Goal: Transaction & Acquisition: Purchase product/service

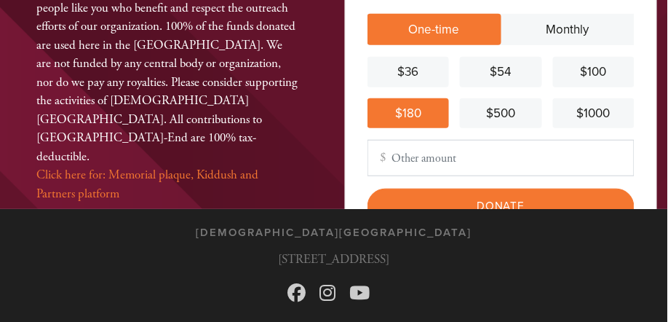
scroll to position [129, 0]
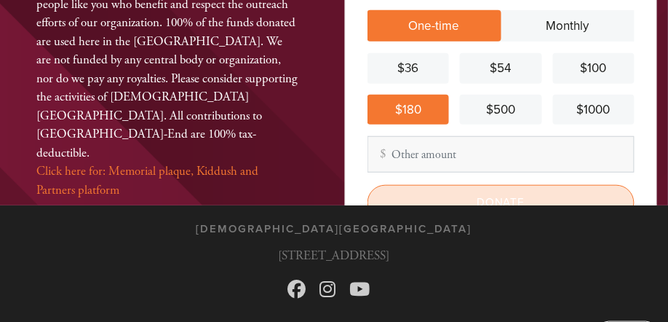
click at [498, 199] on input "Donate" at bounding box center [500, 203] width 267 height 36
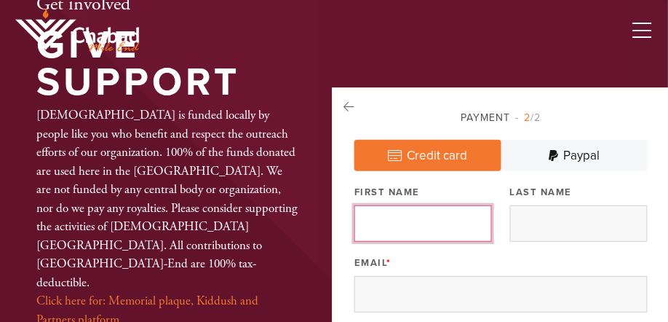
click at [421, 224] on input "First Name" at bounding box center [422, 223] width 137 height 36
type input "[PERSON_NAME]"
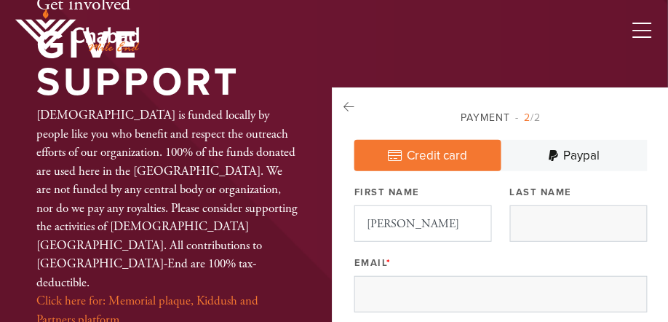
type input "[PERSON_NAME]"
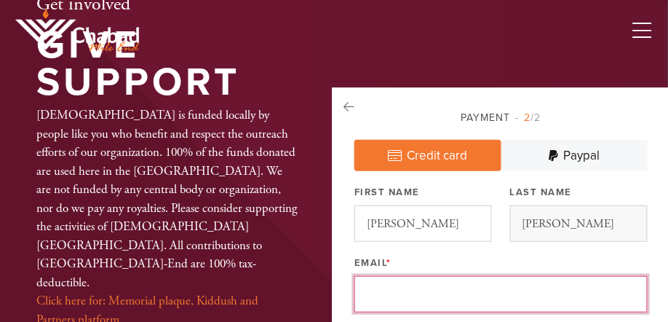
type input "[PERSON_NAME][EMAIL_ADDRESS][PERSON_NAME][DOMAIN_NAME]"
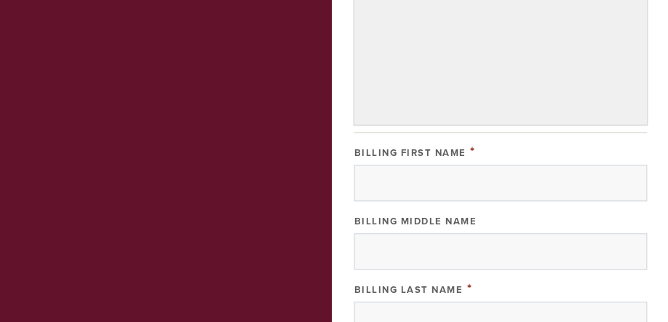
scroll to position [442, 0]
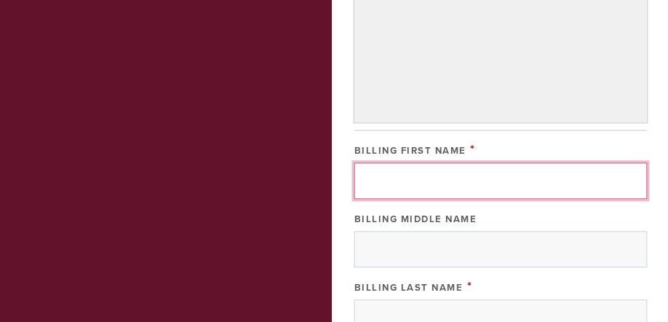
click at [454, 184] on input "Billing First Name" at bounding box center [500, 181] width 293 height 36
type input "[PERSON_NAME]"
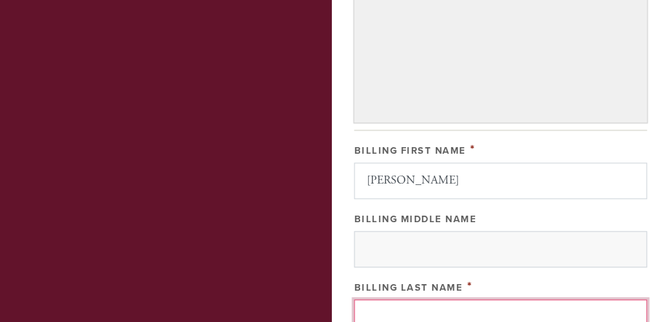
type input "[PERSON_NAME]"
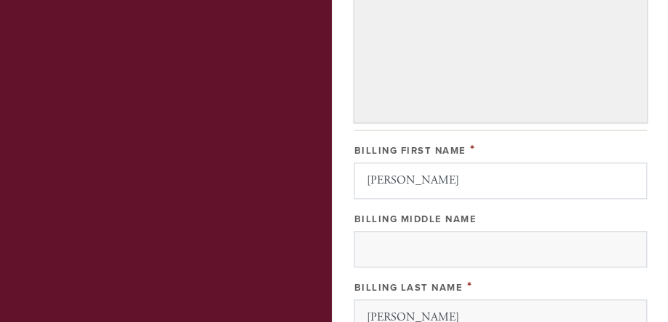
type input "[STREET_ADDRESS]"
type input "[GEOGRAPHIC_DATA]"
type input "QC"
type input "H2P 0C4"
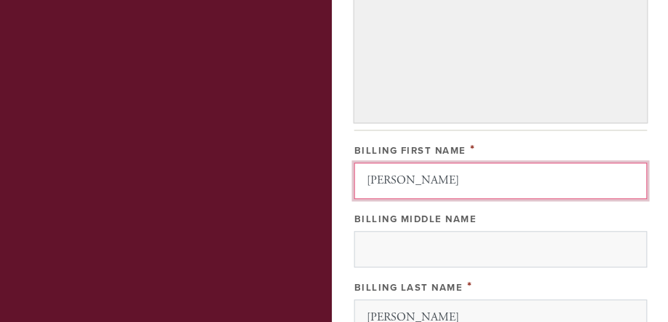
scroll to position [768, 0]
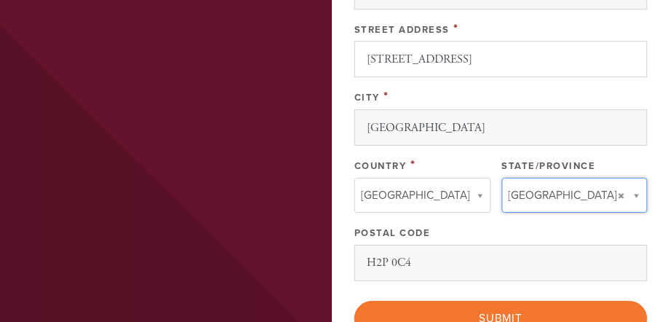
type input "QC"
type input "[GEOGRAPHIC_DATA]"
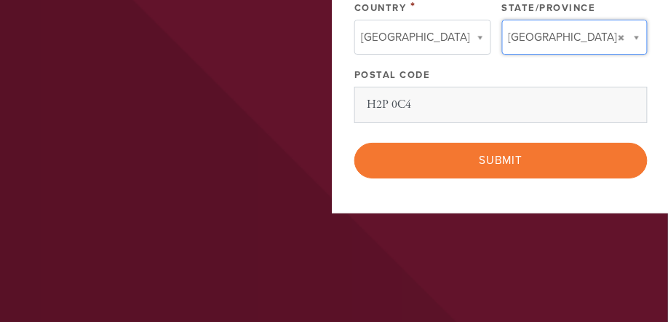
scroll to position [927, 0]
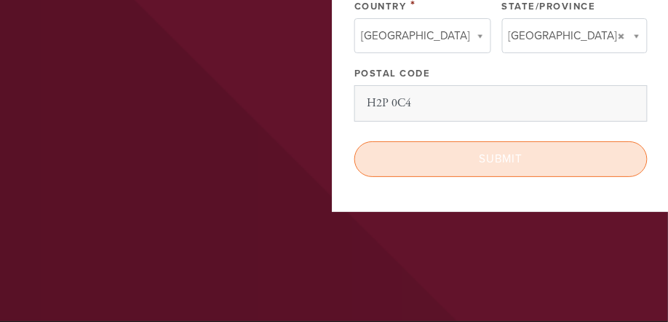
click at [498, 157] on input "Submit" at bounding box center [500, 159] width 293 height 36
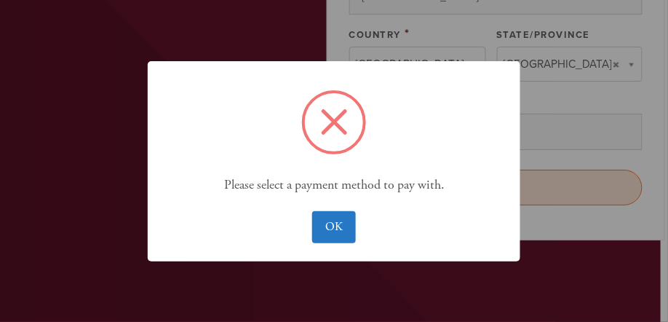
scroll to position [973, 0]
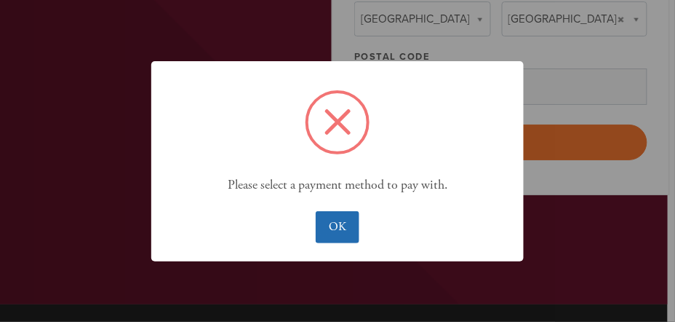
click at [341, 224] on button "OK" at bounding box center [337, 227] width 43 height 32
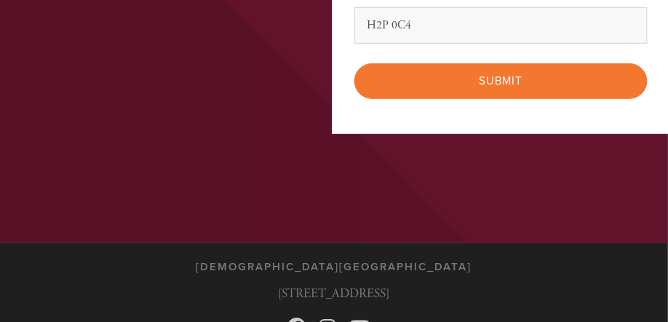
scroll to position [1146, 0]
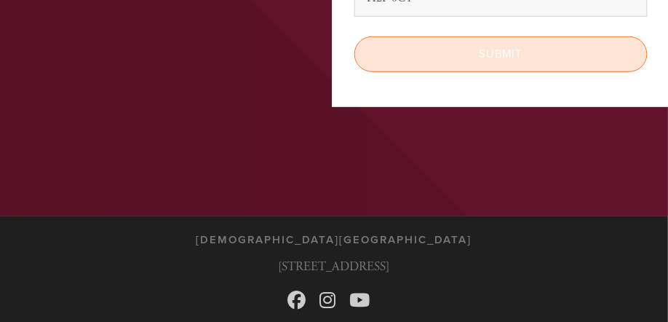
click at [497, 64] on input "Submit" at bounding box center [500, 54] width 293 height 36
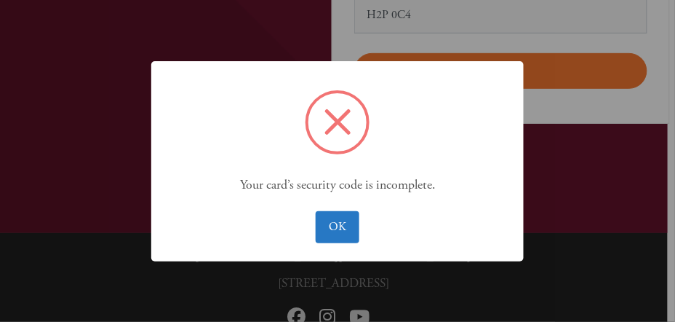
click at [565, 168] on div "× Your card’s security code is incomplete. OK No Cancel" at bounding box center [337, 161] width 675 height 322
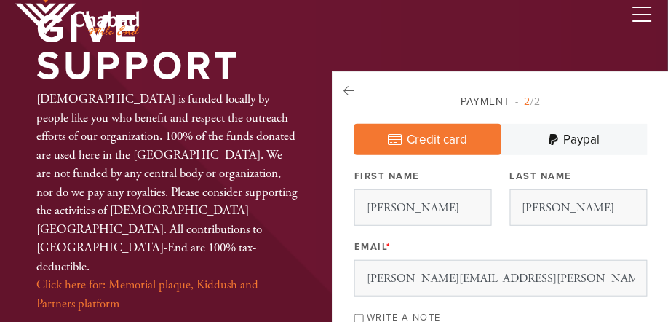
scroll to position [16, 0]
click at [453, 137] on link "Credit card" at bounding box center [427, 139] width 147 height 31
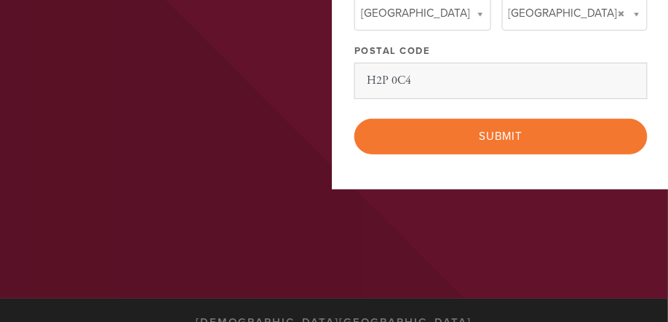
scroll to position [1037, 0]
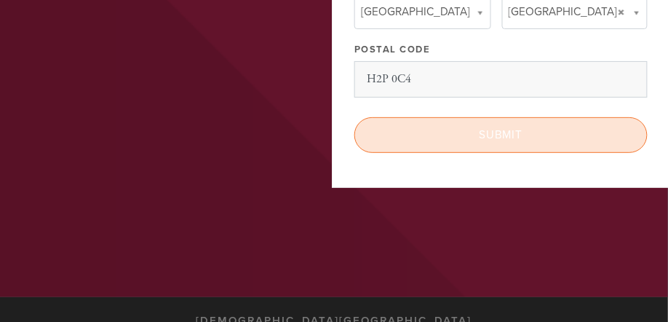
click at [497, 133] on input "Submit" at bounding box center [500, 135] width 293 height 36
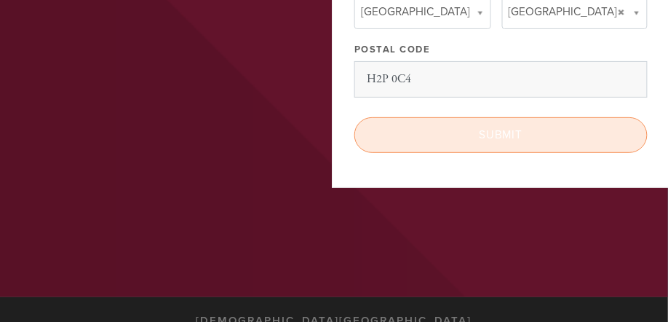
click at [497, 133] on div "< Previous Page Submit" at bounding box center [500, 135] width 293 height 36
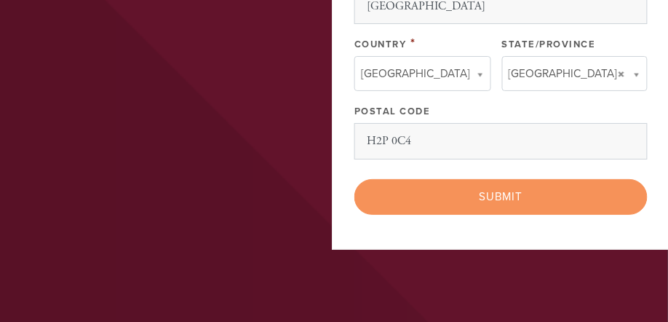
scroll to position [978, 0]
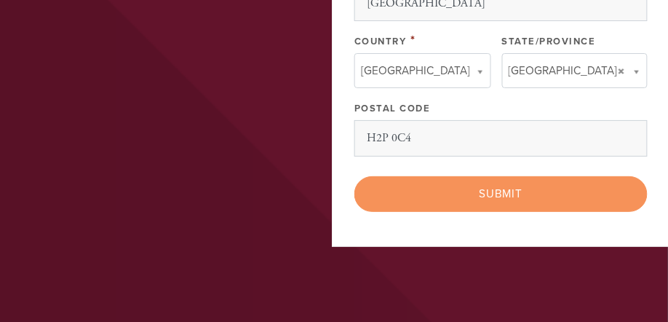
click at [497, 193] on div "< Previous Page Submit" at bounding box center [500, 194] width 293 height 36
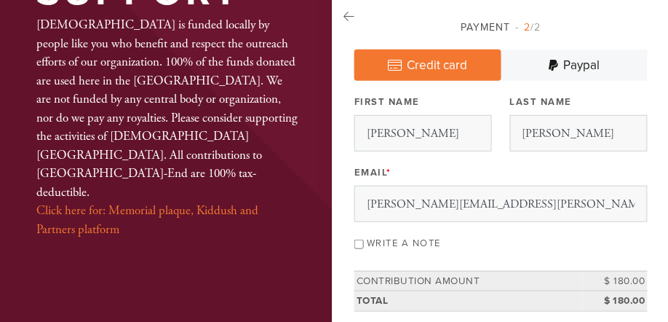
scroll to position [0, 0]
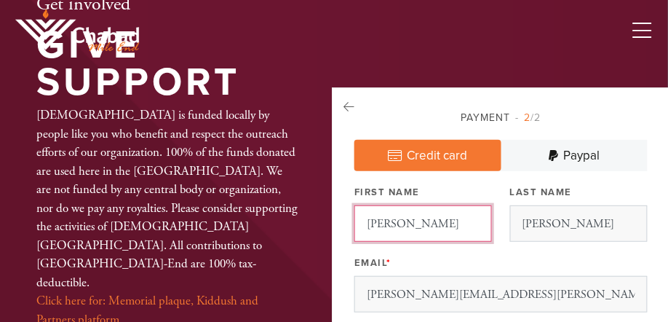
click at [426, 220] on input "[PERSON_NAME]" at bounding box center [422, 223] width 137 height 36
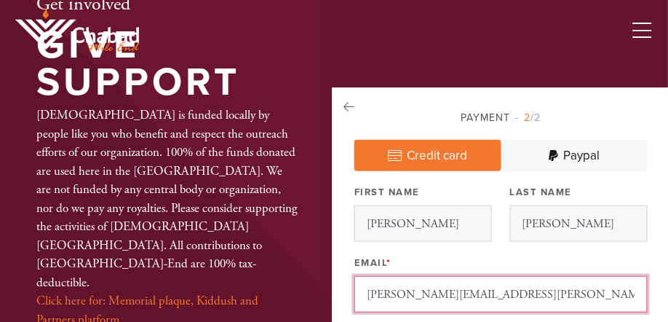
click at [433, 288] on input "[PERSON_NAME][EMAIL_ADDRESS][PERSON_NAME][DOMAIN_NAME]" at bounding box center [500, 294] width 293 height 36
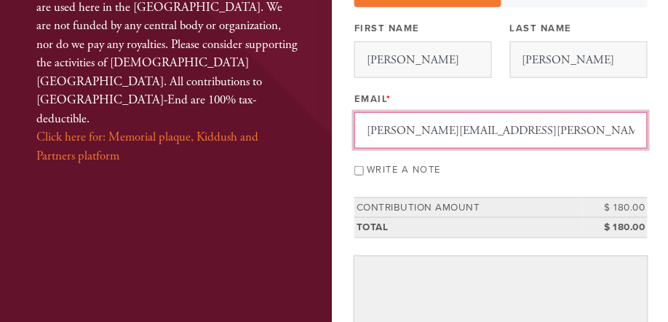
scroll to position [165, 0]
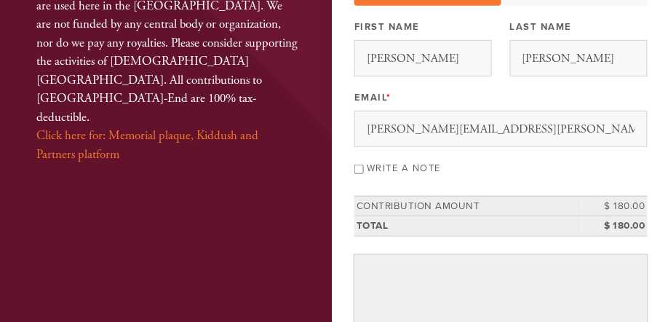
click at [364, 169] on input "Write a note" at bounding box center [358, 168] width 9 height 9
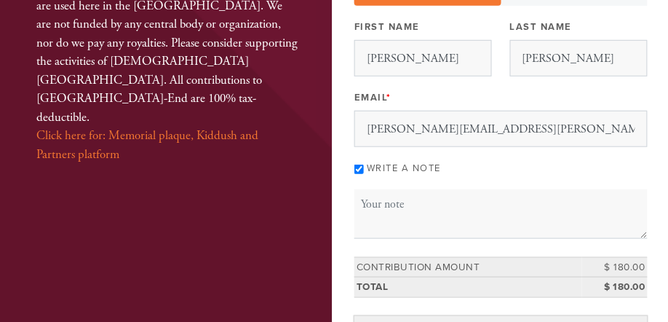
click at [364, 169] on input "Write a note" at bounding box center [358, 168] width 9 height 9
checkbox input "false"
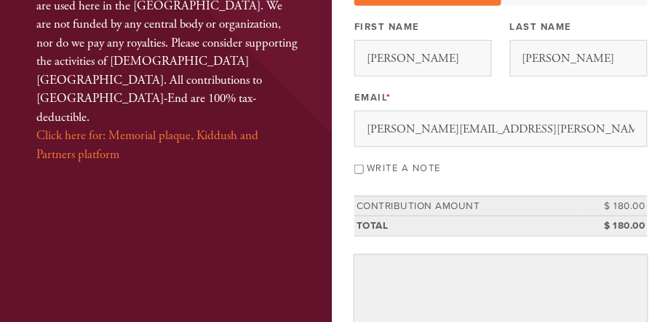
click at [403, 205] on td "Contribution Amount" at bounding box center [468, 206] width 228 height 20
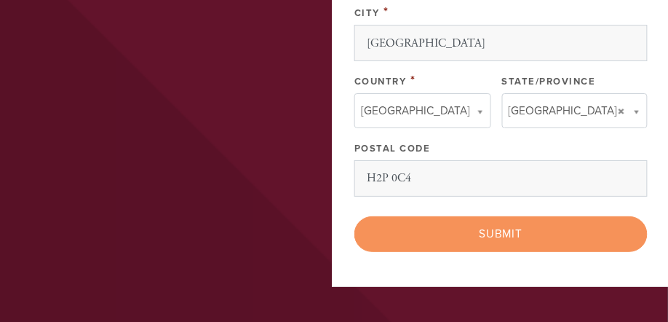
scroll to position [939, 0]
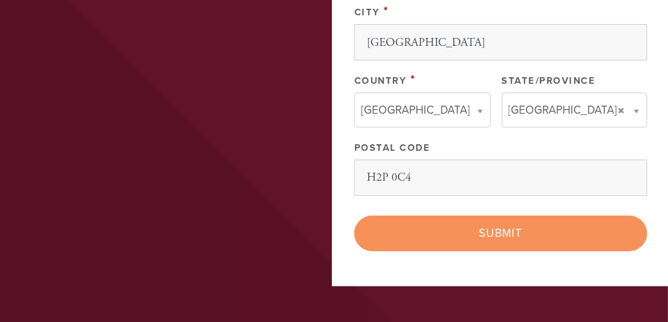
click at [500, 233] on div "< Previous Page Submit" at bounding box center [500, 233] width 293 height 36
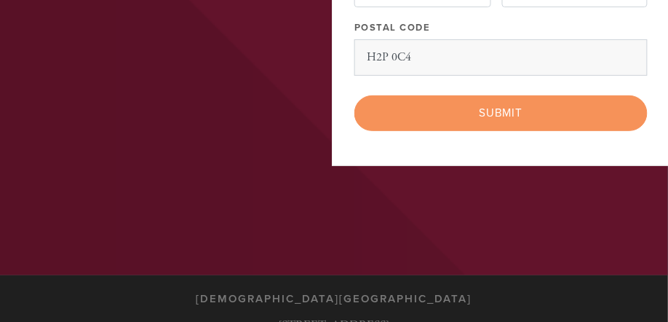
scroll to position [1166, 0]
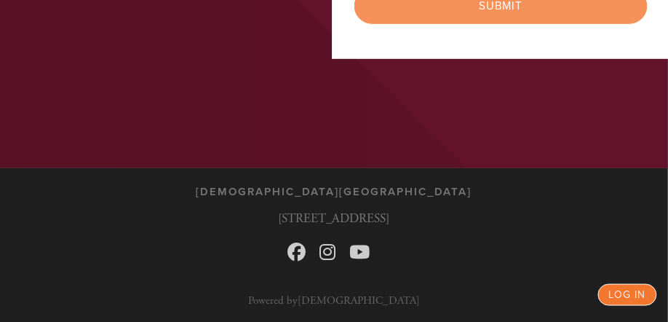
click at [628, 291] on link "log in" at bounding box center [627, 295] width 59 height 22
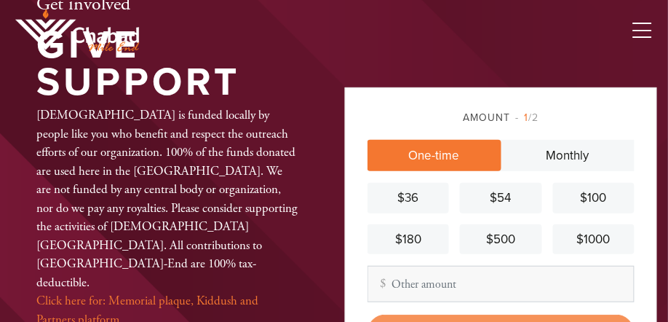
click at [429, 159] on link "One-time" at bounding box center [434, 155] width 134 height 31
click at [412, 236] on div "$180" at bounding box center [408, 239] width 70 height 19
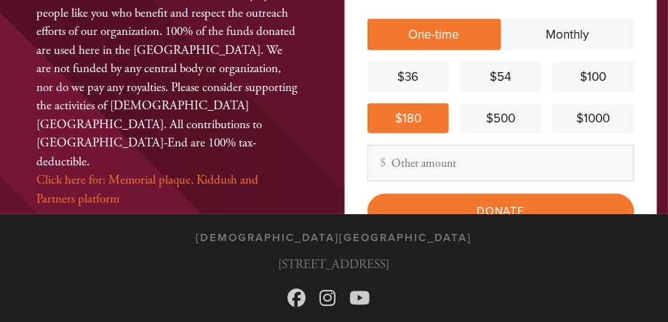
scroll to position [148, 0]
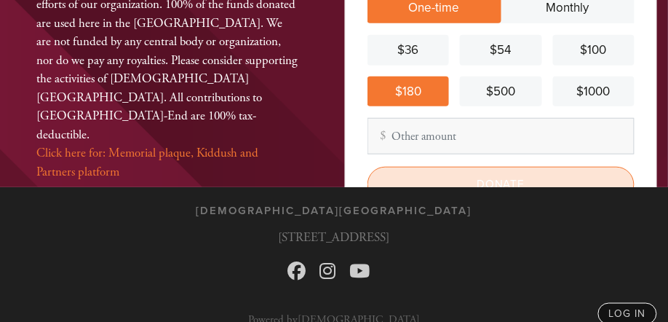
click at [493, 180] on input "Donate" at bounding box center [500, 185] width 267 height 36
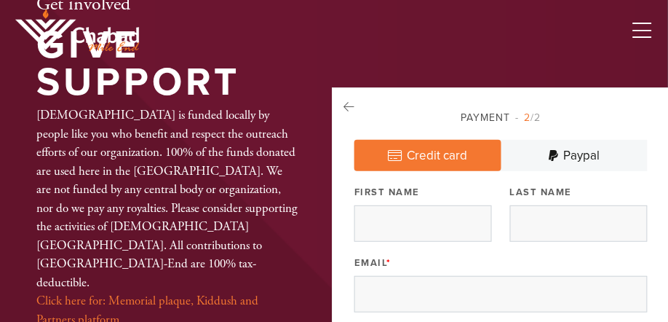
click at [449, 156] on link "Credit card" at bounding box center [427, 155] width 147 height 31
click at [439, 234] on input "First Name" at bounding box center [422, 223] width 137 height 36
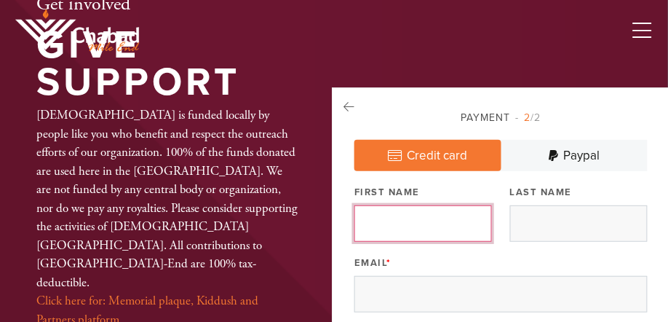
click at [426, 216] on input "First Name" at bounding box center [422, 223] width 137 height 36
click at [430, 218] on input "First Name" at bounding box center [422, 223] width 137 height 36
type input "[PERSON_NAME]"
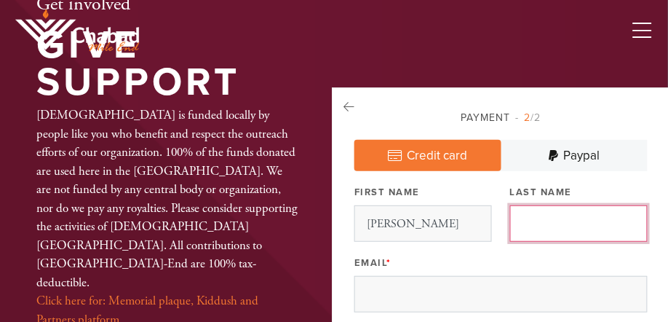
click at [543, 222] on input "Last Name" at bounding box center [578, 223] width 137 height 36
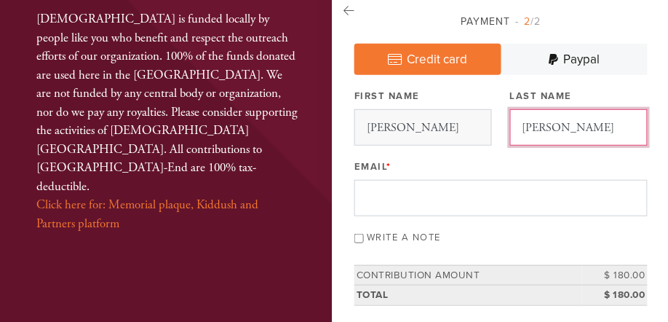
scroll to position [122, 0]
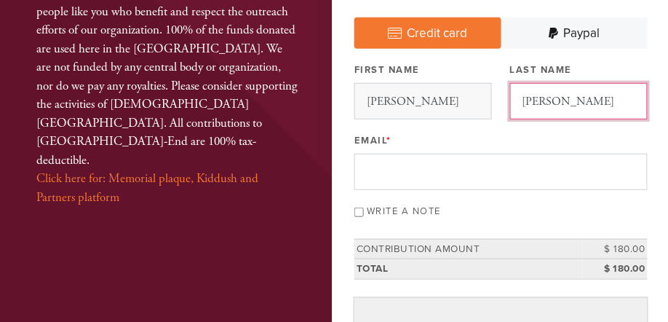
type input "Gélinas-Chebat"
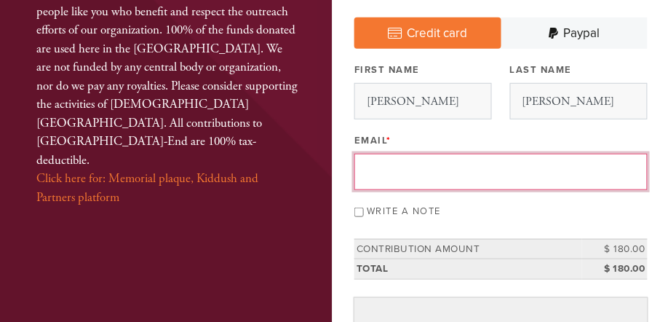
click at [476, 170] on input "Email *" at bounding box center [500, 171] width 293 height 36
type input "[PERSON_NAME][EMAIL_ADDRESS][PERSON_NAME][DOMAIN_NAME]"
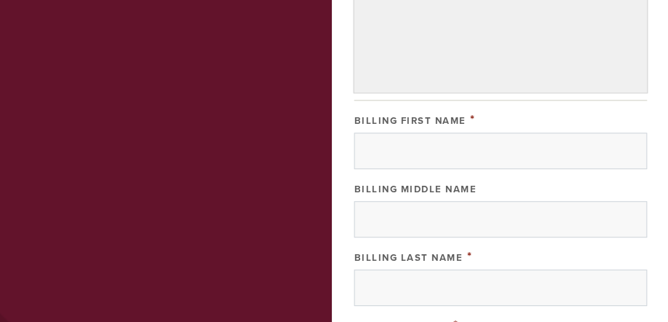
scroll to position [560, 0]
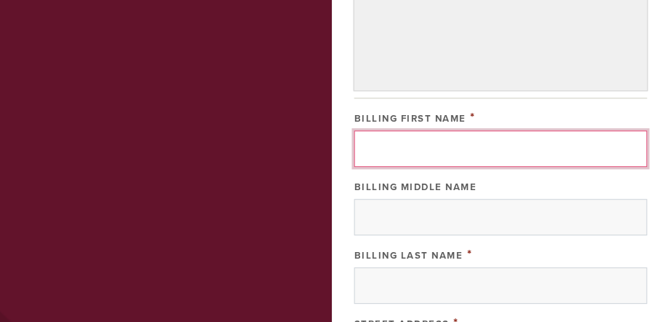
click at [483, 146] on input "Billing First Name" at bounding box center [500, 148] width 293 height 36
type input "[PERSON_NAME]"
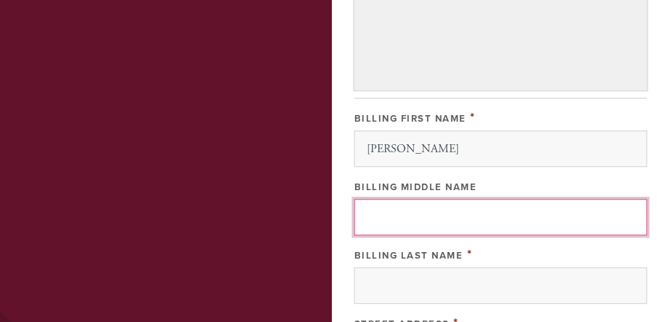
click at [471, 213] on input "Billing Middle Name" at bounding box center [500, 217] width 293 height 36
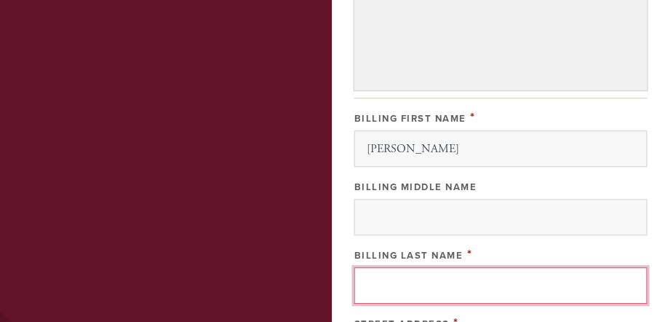
click at [402, 283] on input "Billing Last Name" at bounding box center [500, 285] width 293 height 36
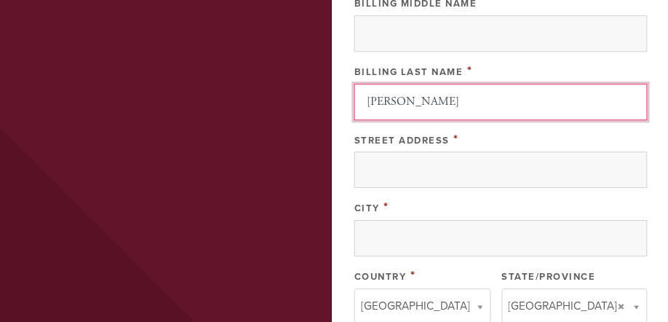
scroll to position [784, 0]
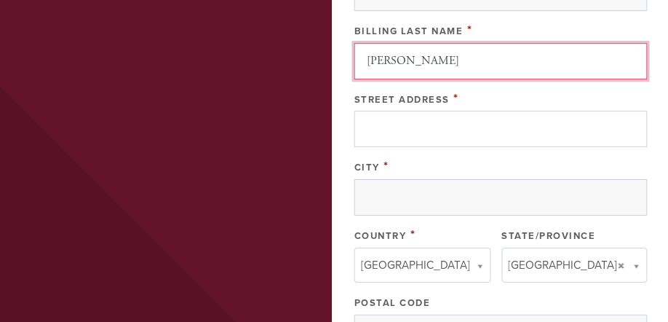
type input "Gélinas-Chebat"
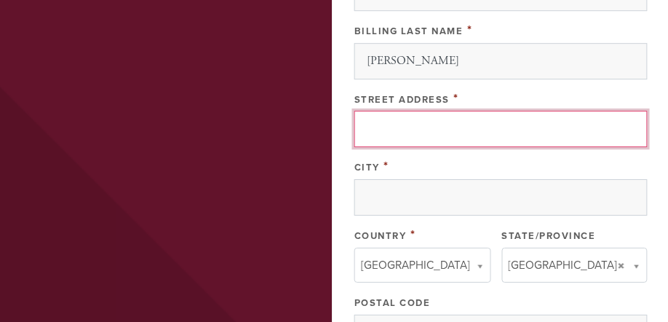
click at [413, 128] on input "Street Address" at bounding box center [500, 129] width 293 height 36
type input "[STREET_ADDRESS]"
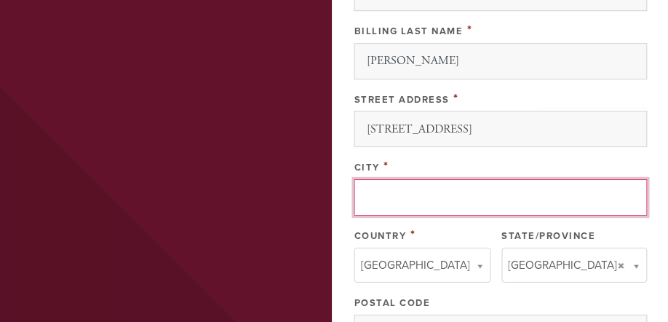
type input "[GEOGRAPHIC_DATA]"
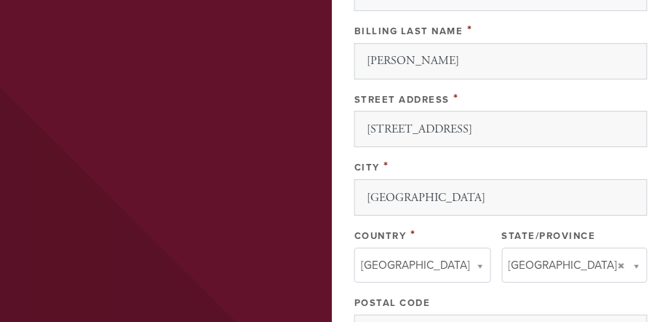
type input "[GEOGRAPHIC_DATA]"
type input "QC"
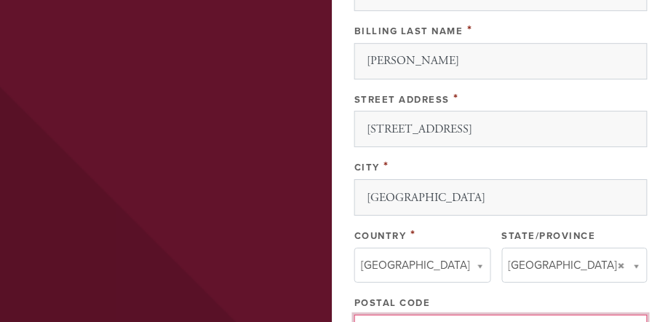
type input "H2P 0C4"
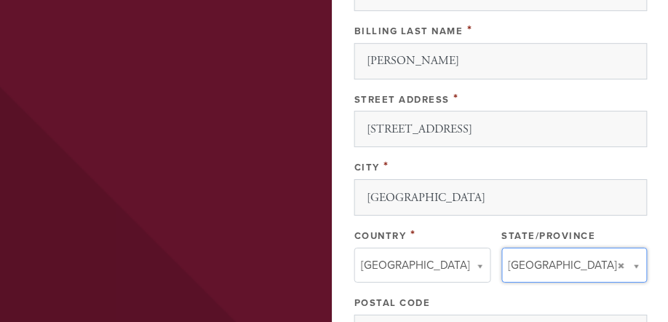
type input "QC"
type input "[GEOGRAPHIC_DATA]"
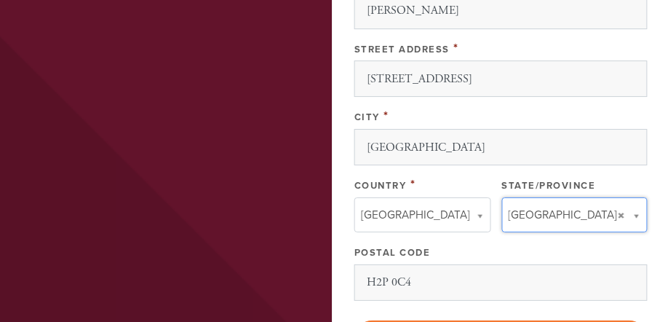
scroll to position [898, 0]
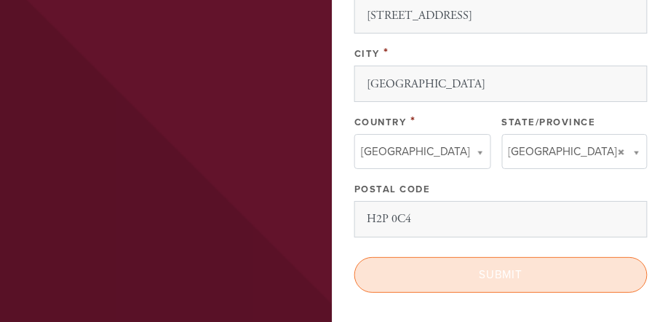
click at [503, 272] on input "Submit" at bounding box center [500, 275] width 293 height 36
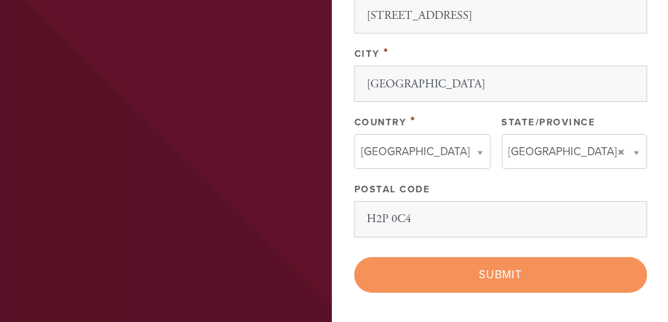
click at [492, 273] on div "< Previous Page Submit" at bounding box center [500, 275] width 293 height 36
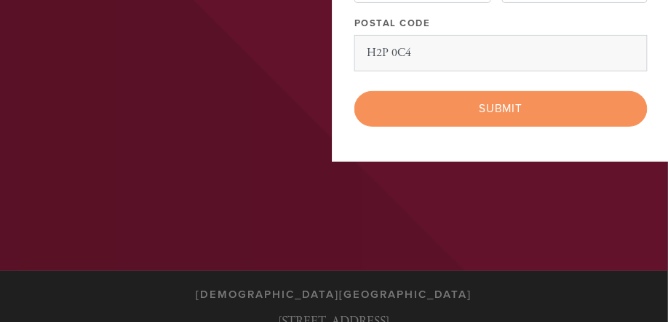
scroll to position [1059, 0]
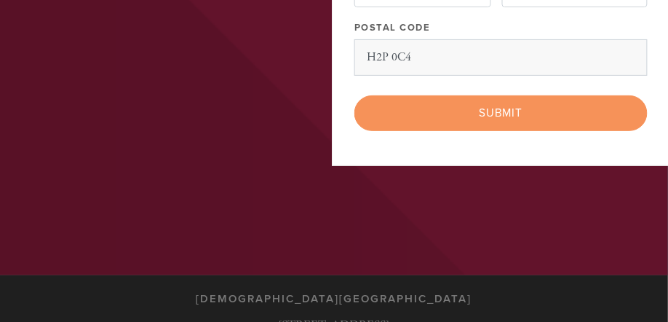
click at [498, 111] on div "< Previous Page Submit" at bounding box center [500, 113] width 293 height 36
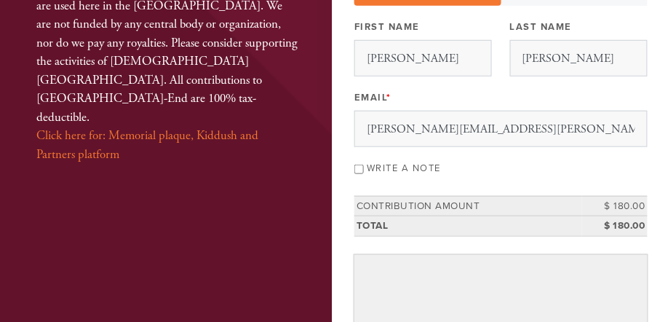
scroll to position [0, 0]
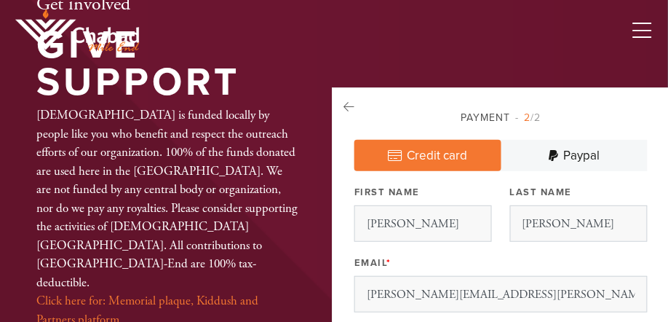
click at [642, 31] on icon at bounding box center [642, 31] width 19 height 22
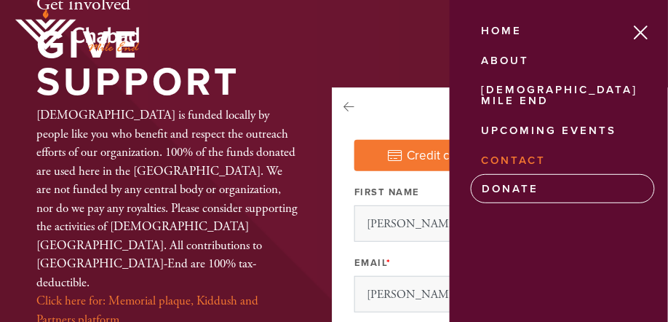
click at [517, 147] on link "Contact" at bounding box center [560, 161] width 178 height 28
